Goal: Use online tool/utility: Utilize a website feature to perform a specific function

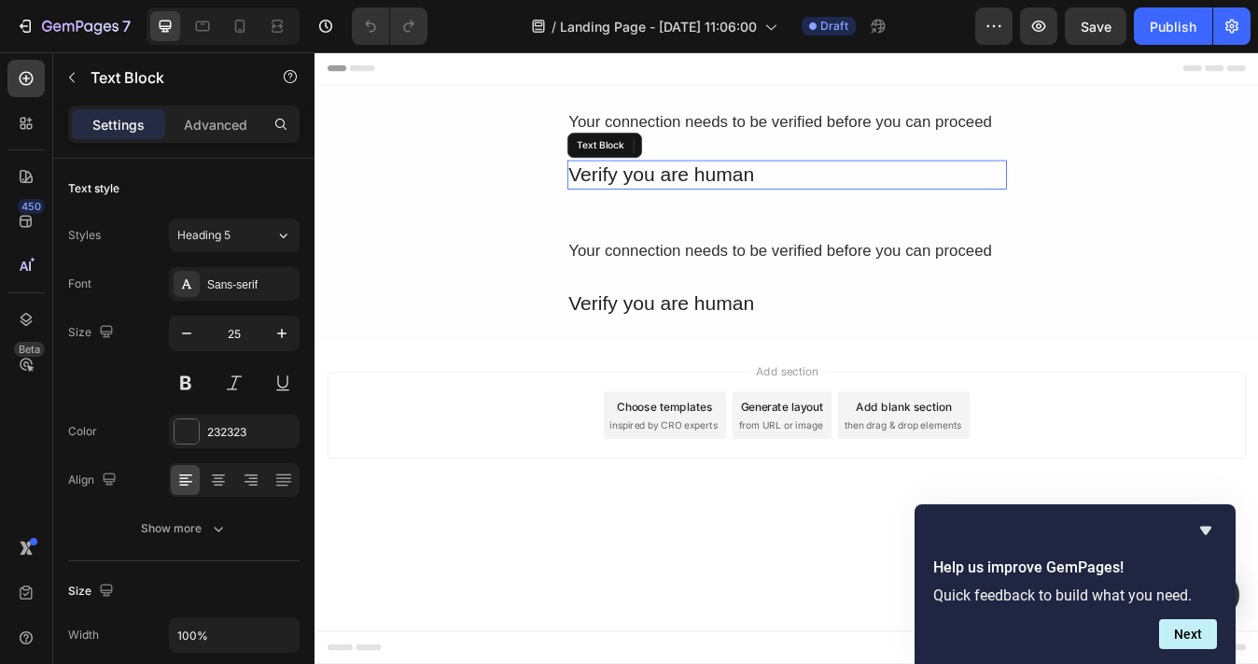
click at [873, 207] on div "Verify you are human" at bounding box center [875, 197] width 522 height 35
click at [873, 206] on div "Verify you are human" at bounding box center [875, 197] width 522 height 35
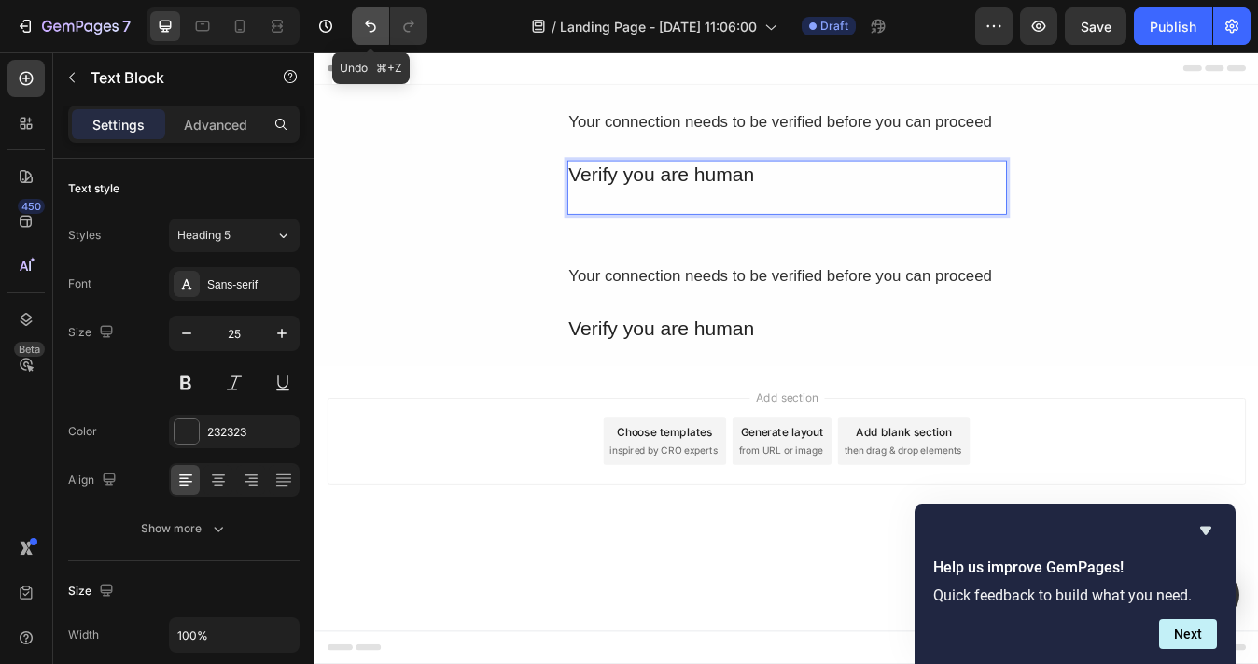
click at [371, 21] on icon "Undo/Redo" at bounding box center [370, 26] width 19 height 19
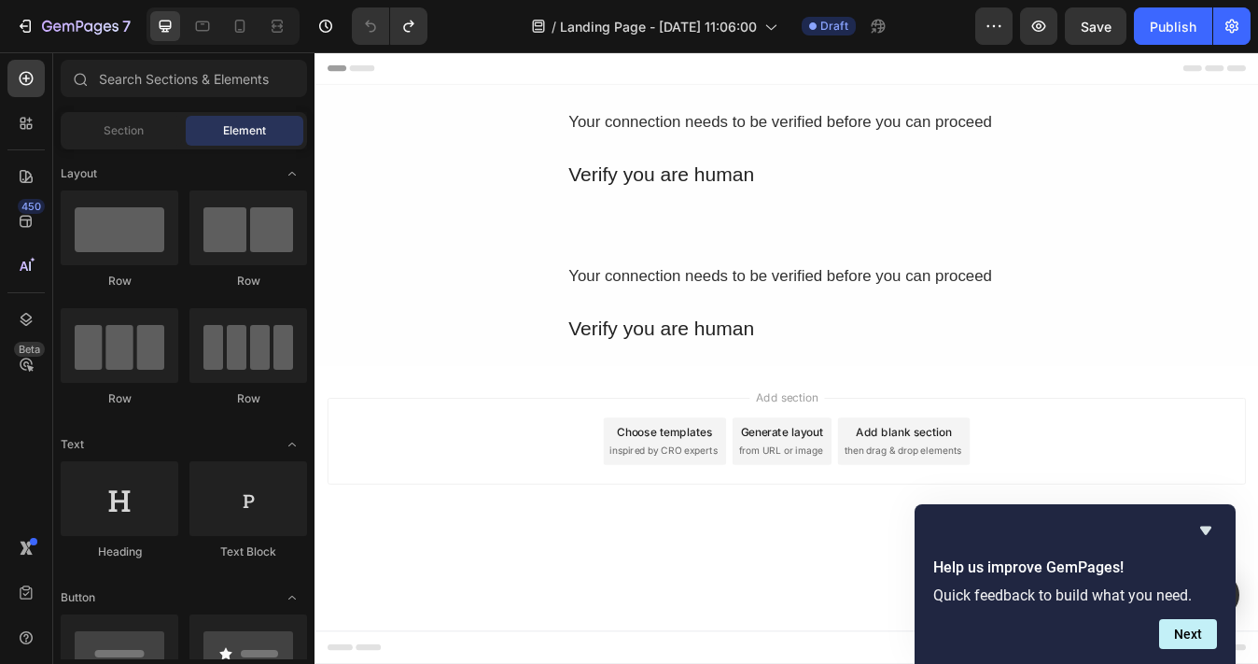
click at [725, 481] on div "Add section Choose templates inspired by CRO experts Generate layout from URL o…" at bounding box center [875, 513] width 1090 height 103
click at [847, 505] on div "Generate layout" at bounding box center [870, 503] width 98 height 20
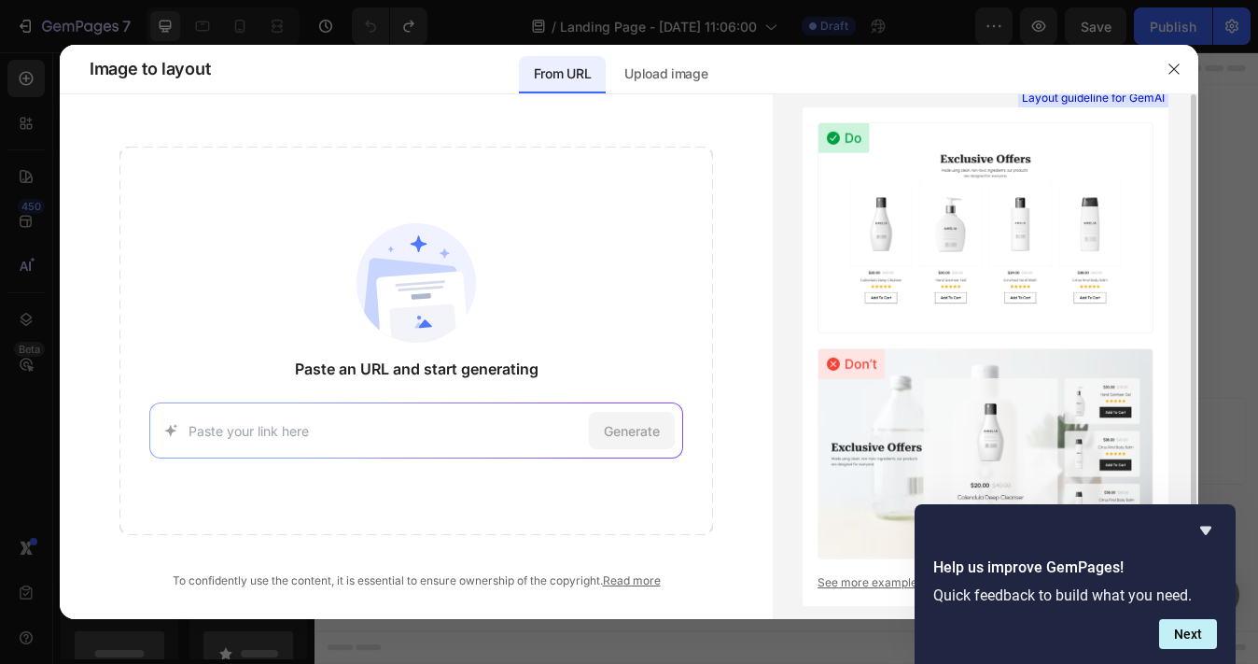
scroll to position [35, 0]
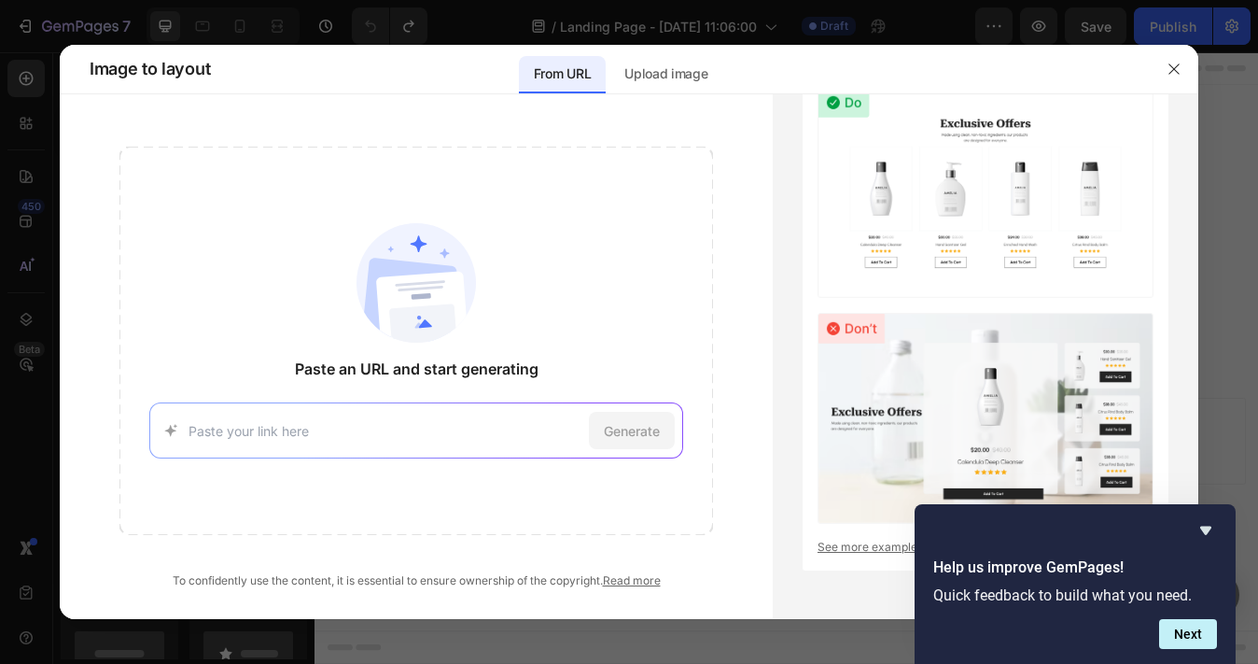
paste input "[URL][DOMAIN_NAME]"
type input "[URL][DOMAIN_NAME]"
click at [637, 428] on span "Generate" at bounding box center [632, 431] width 56 height 20
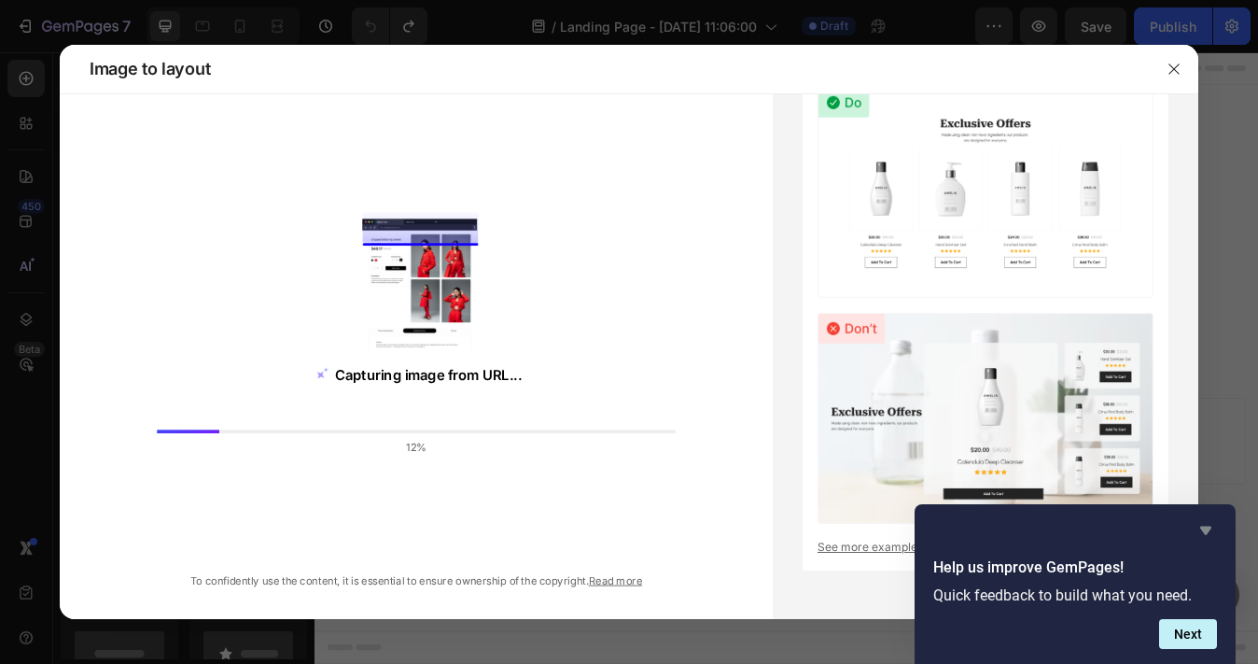
click at [1209, 532] on icon "Hide survey" at bounding box center [1206, 530] width 22 height 22
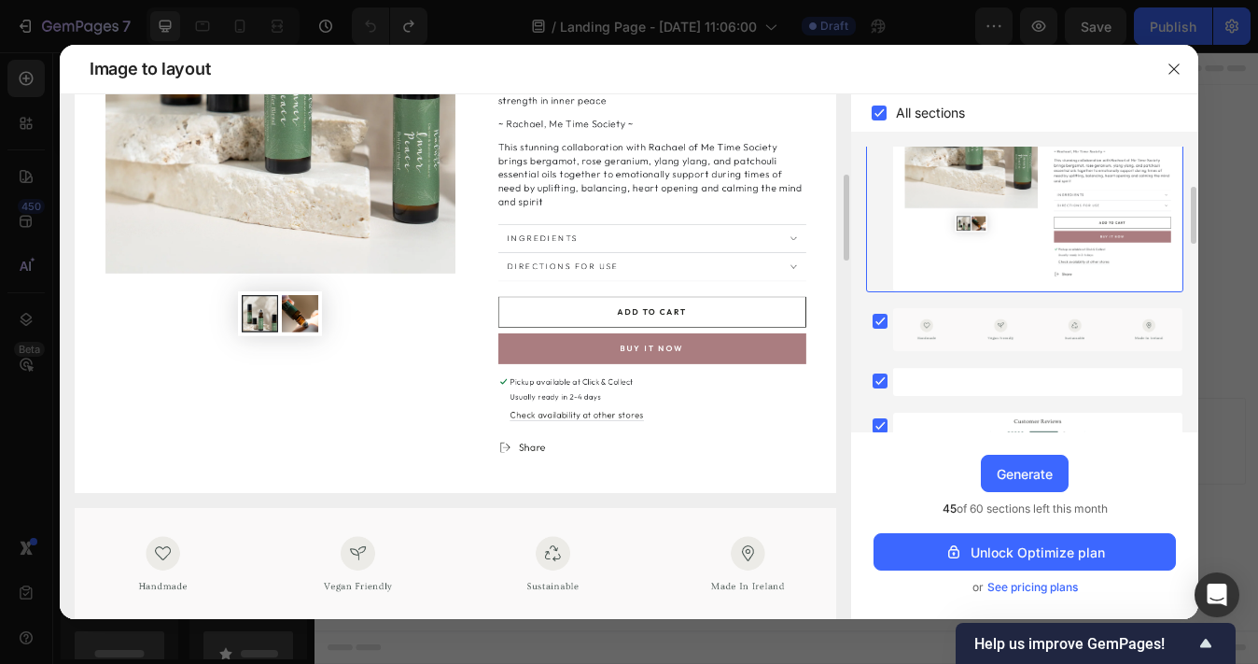
scroll to position [489, 0]
click at [793, 238] on img at bounding box center [456, 111] width 762 height 764
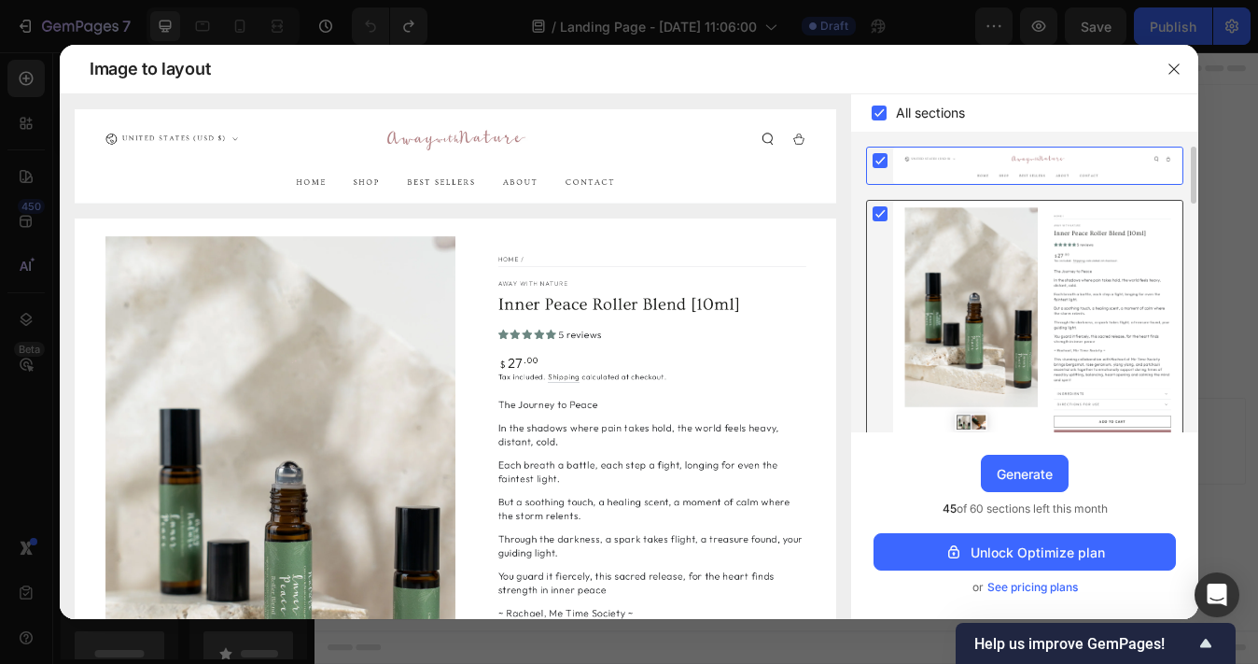
scroll to position [0, 0]
click at [881, 161] on icon at bounding box center [881, 160] width 8 height 7
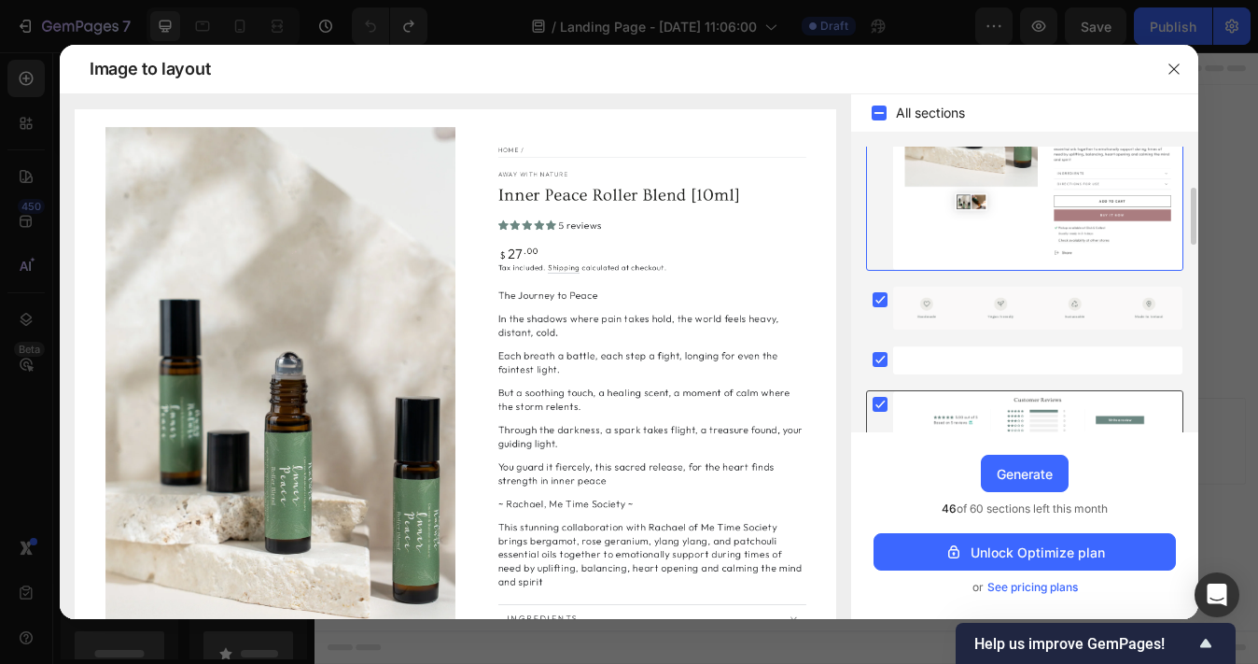
scroll to position [218, 0]
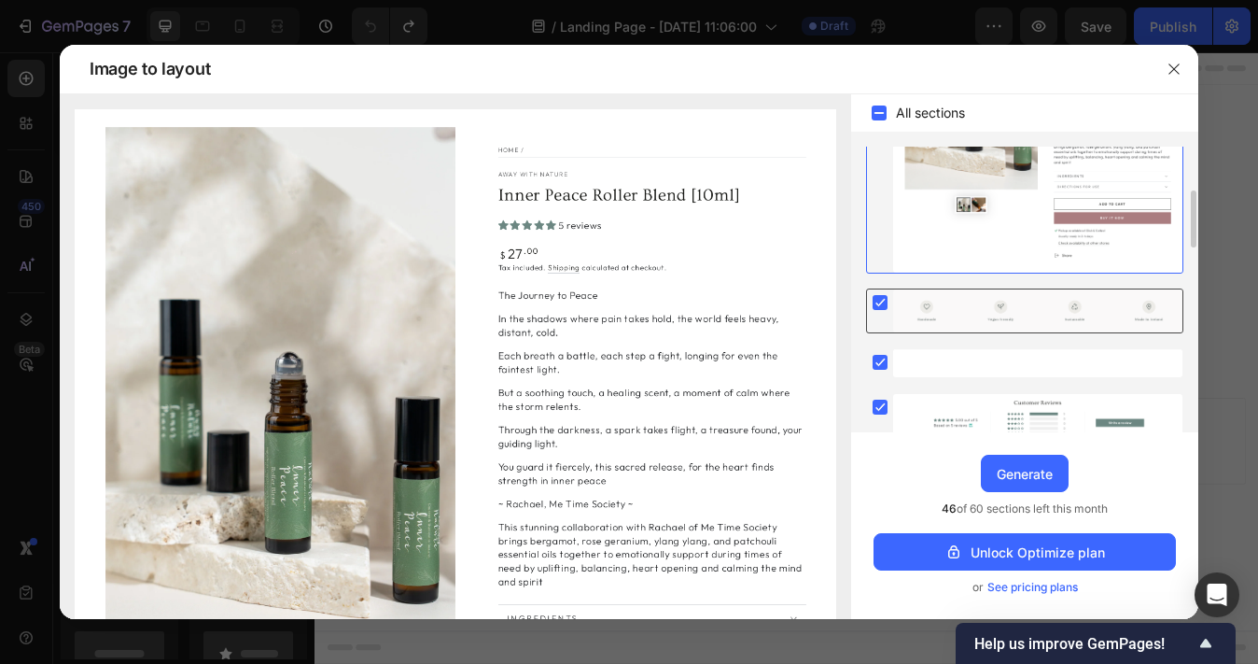
click at [883, 309] on rect at bounding box center [880, 302] width 15 height 15
click at [879, 366] on icon at bounding box center [881, 361] width 8 height 7
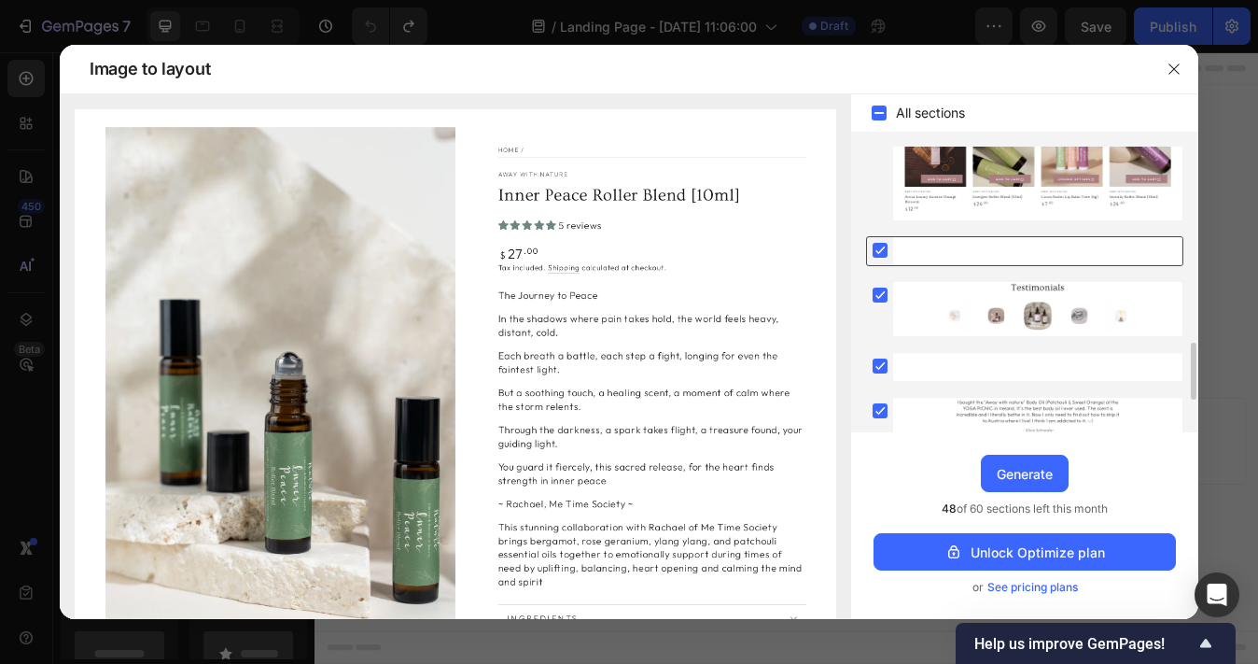
scroll to position [906, 0]
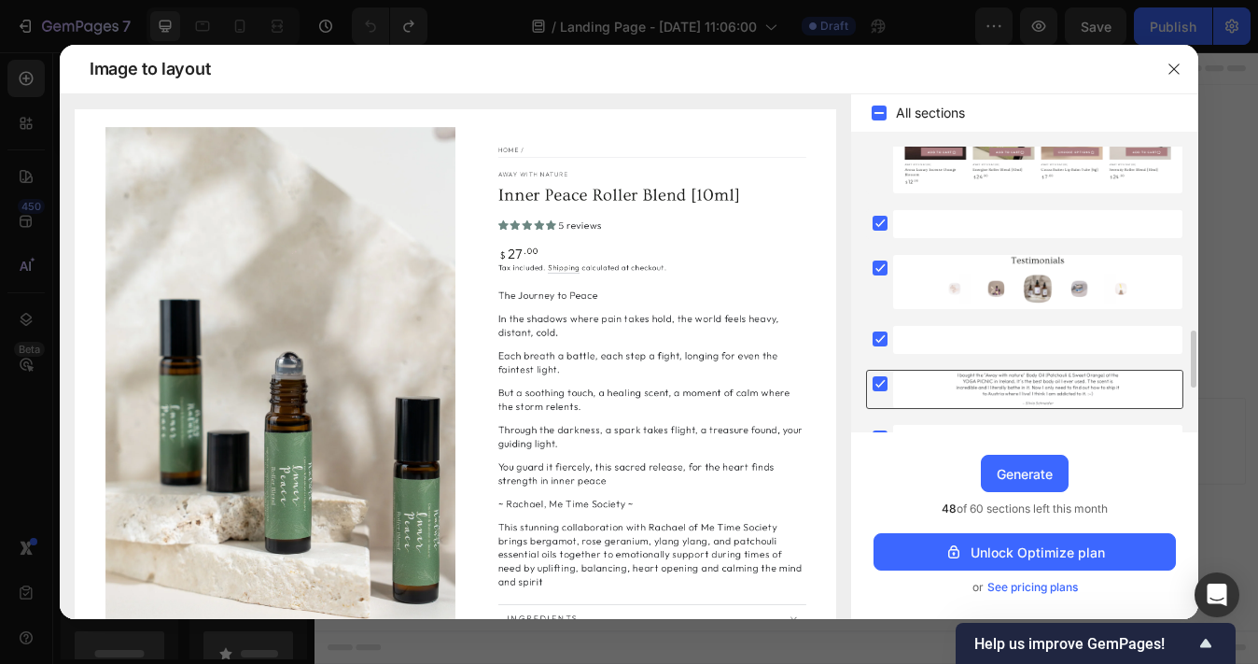
click at [878, 385] on rect at bounding box center [880, 383] width 15 height 15
click at [875, 341] on rect at bounding box center [880, 338] width 15 height 15
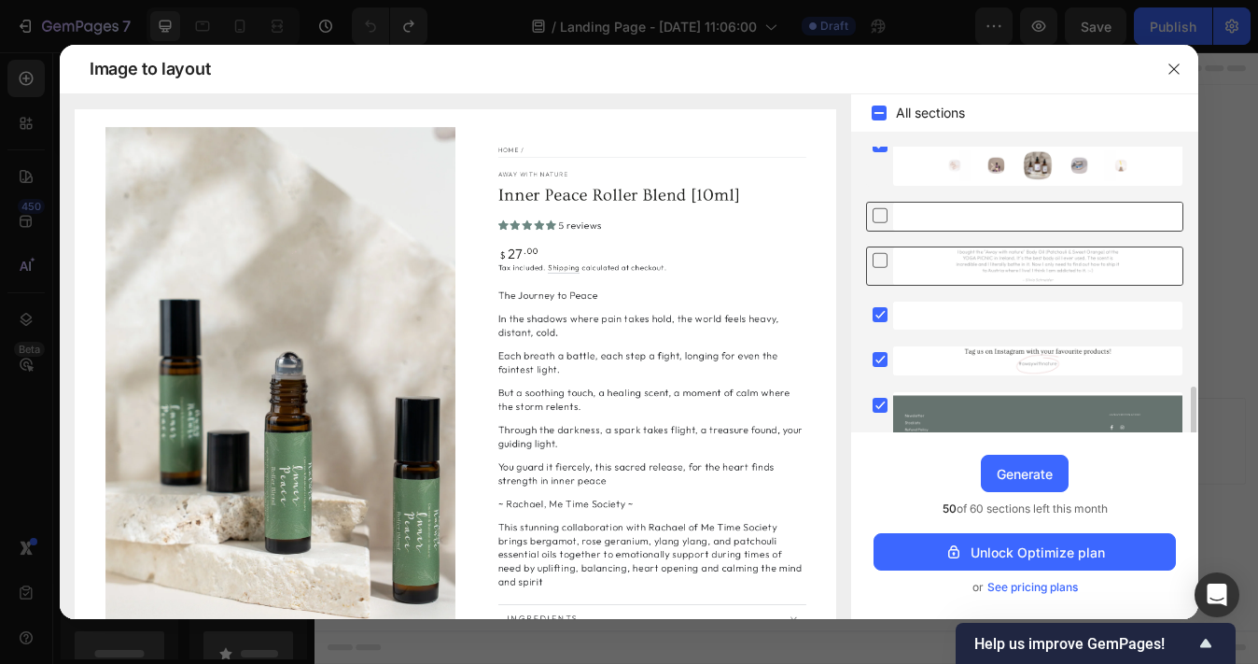
scroll to position [1056, 0]
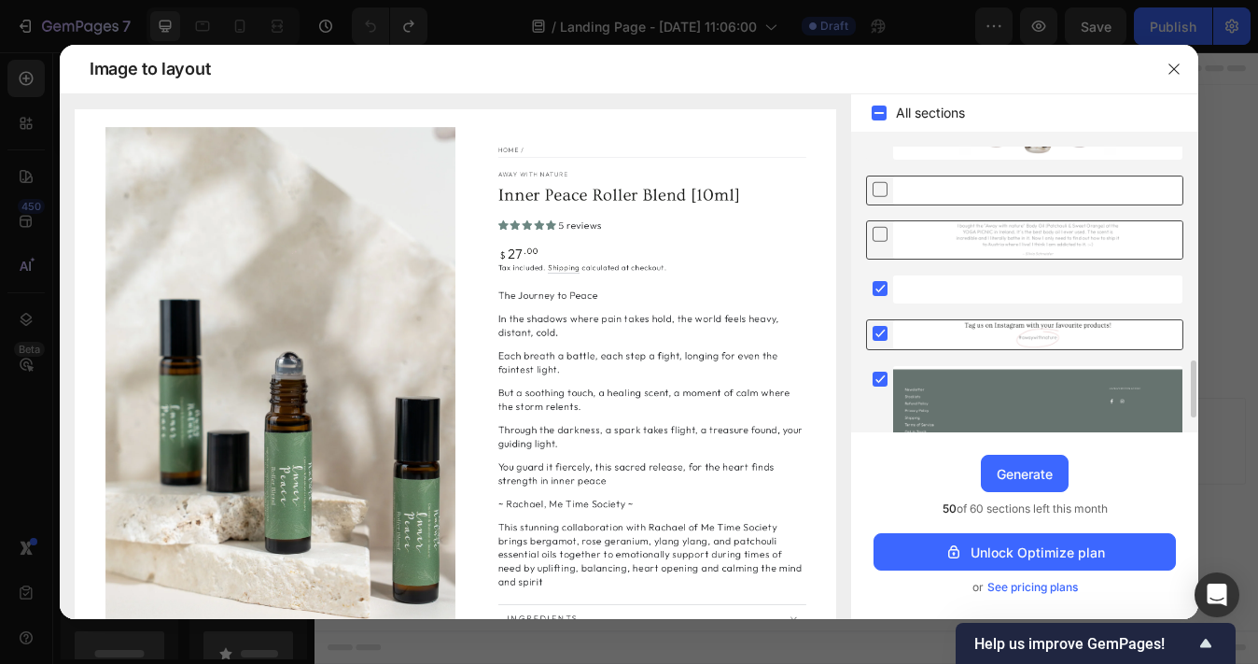
click at [879, 334] on rect at bounding box center [880, 333] width 15 height 15
click at [880, 286] on rect at bounding box center [880, 288] width 15 height 15
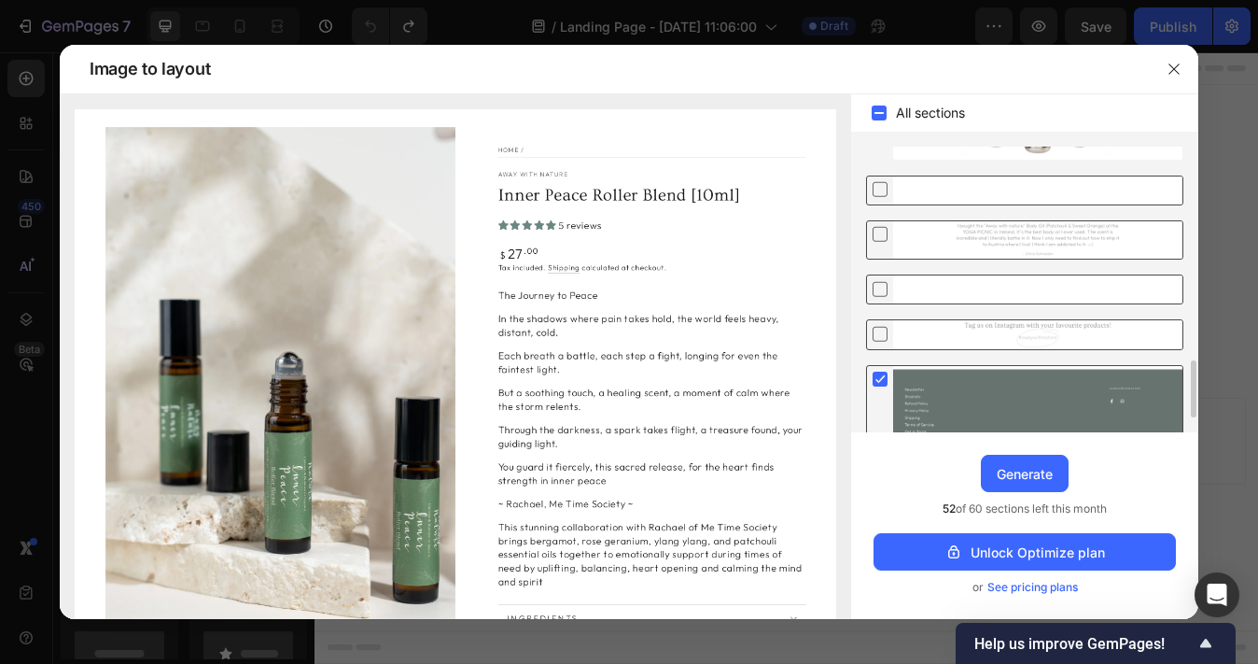
click at [878, 377] on rect at bounding box center [880, 379] width 15 height 15
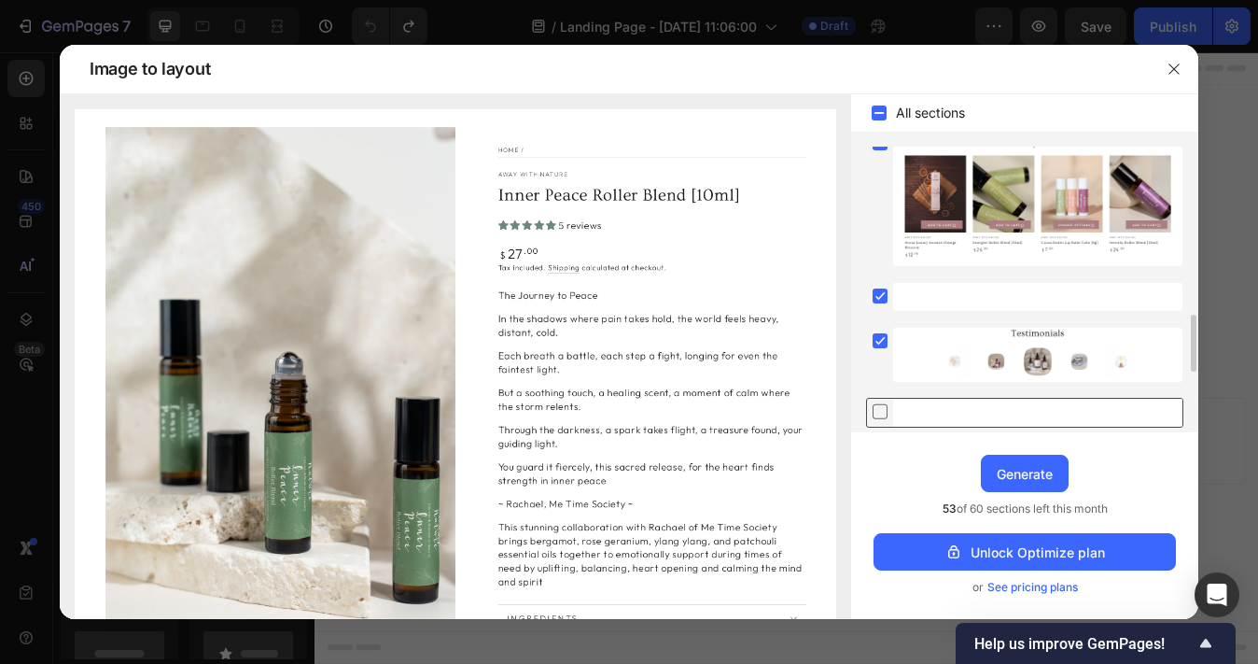
scroll to position [833, 0]
click at [878, 343] on rect at bounding box center [880, 341] width 15 height 15
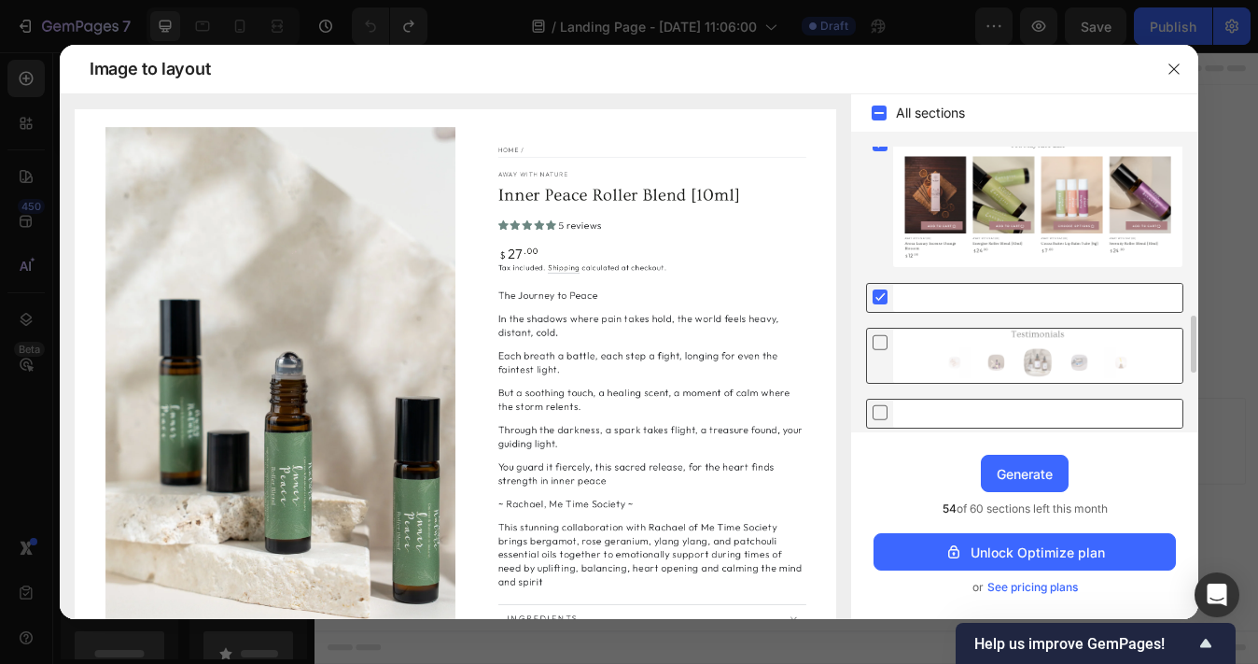
click at [879, 301] on icon at bounding box center [881, 296] width 8 height 7
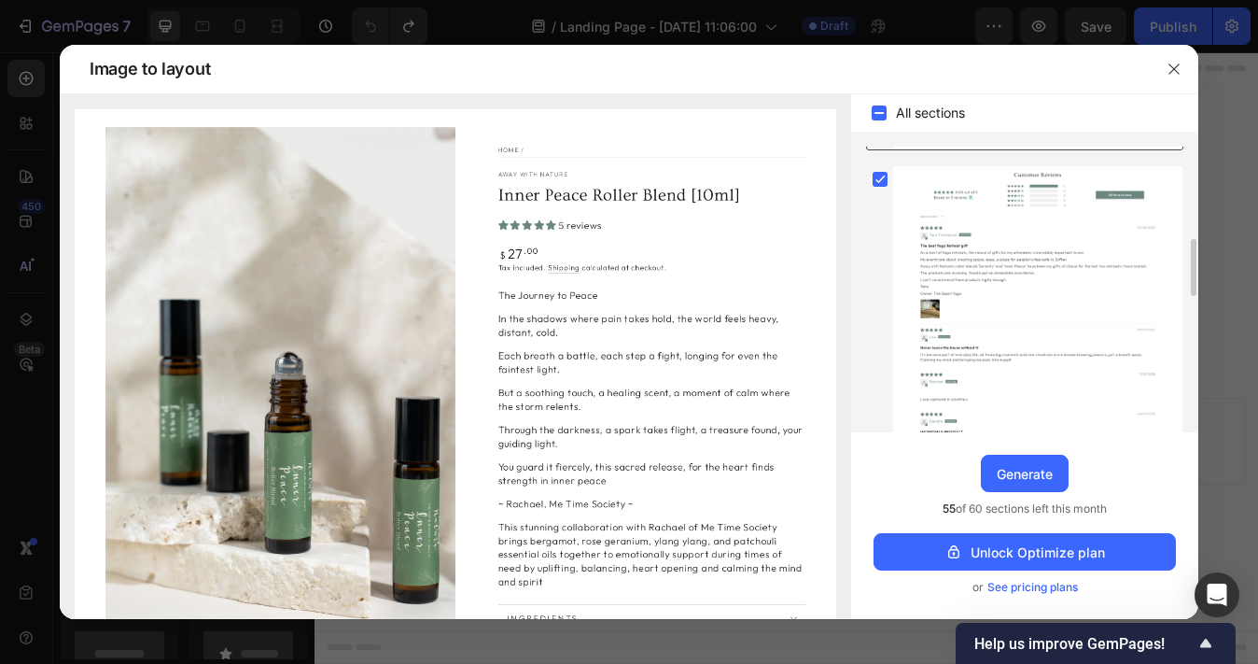
scroll to position [448, 0]
click at [1178, 67] on icon "button" at bounding box center [1174, 69] width 15 height 15
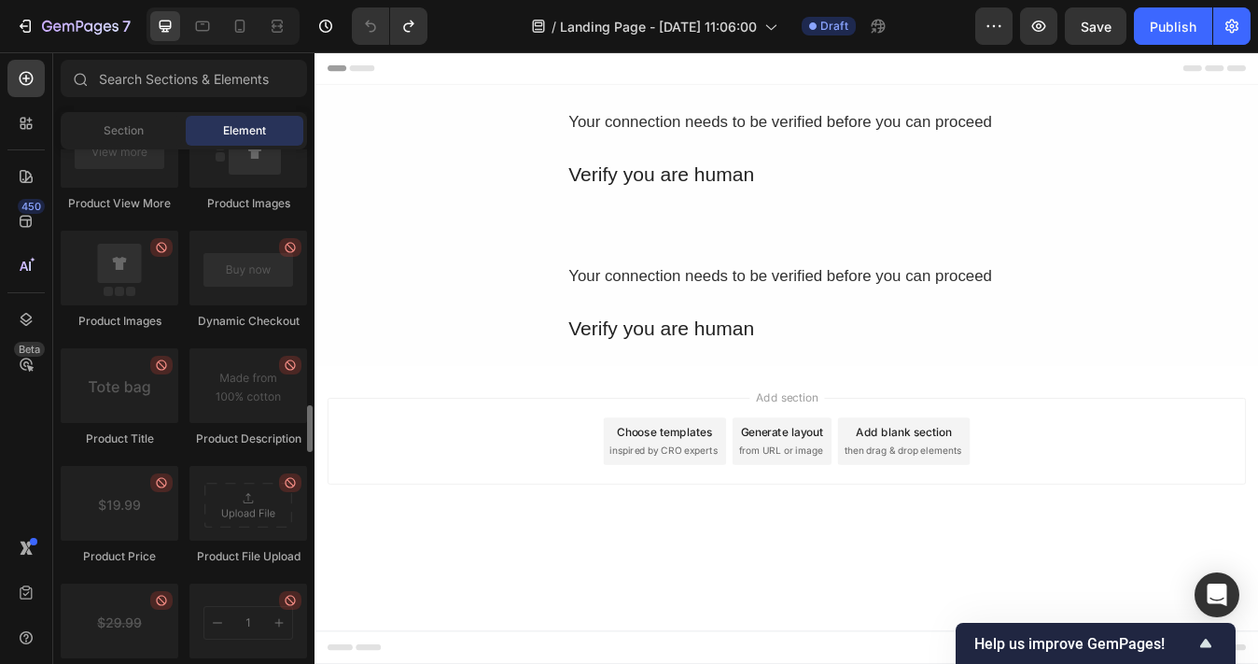
scroll to position [2807, 0]
